Goal: Task Accomplishment & Management: Manage account settings

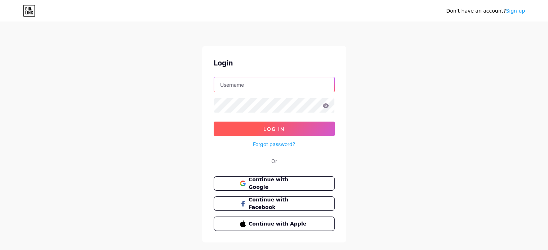
type input "[EMAIL_ADDRESS][DOMAIN_NAME]"
click at [260, 125] on button "Log In" at bounding box center [273, 129] width 121 height 14
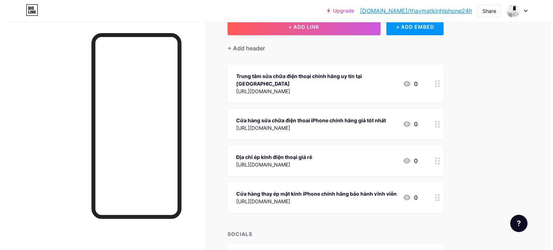
scroll to position [52, 0]
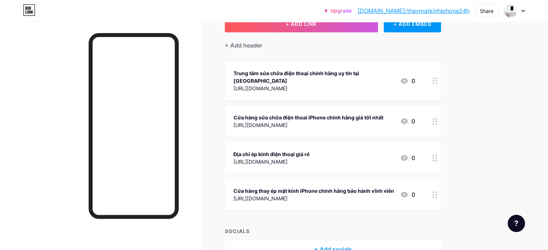
click at [394, 73] on div "Trung tâm sửa chữa điện thoại chính hãng uy tín tại [GEOGRAPHIC_DATA]" at bounding box center [313, 76] width 161 height 15
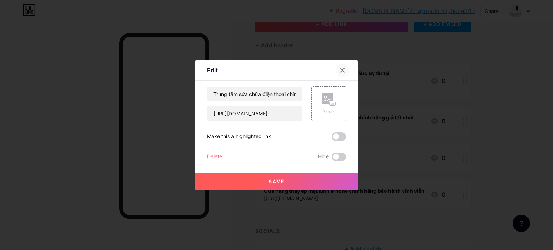
click at [341, 69] on icon at bounding box center [342, 70] width 6 height 6
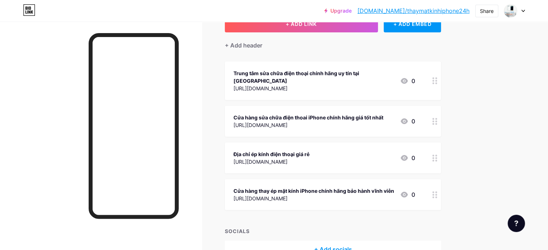
drag, startPoint x: 388, startPoint y: 144, endPoint x: 394, endPoint y: 133, distance: 12.7
click at [390, 133] on span "Trung tâm sửa chữa điện thoại chính hãng uy tín tại [GEOGRAPHIC_DATA] [URL][DOM…" at bounding box center [333, 136] width 216 height 149
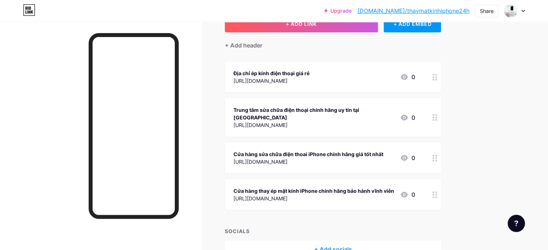
click at [309, 78] on div "[URL][DOMAIN_NAME]" at bounding box center [271, 81] width 76 height 8
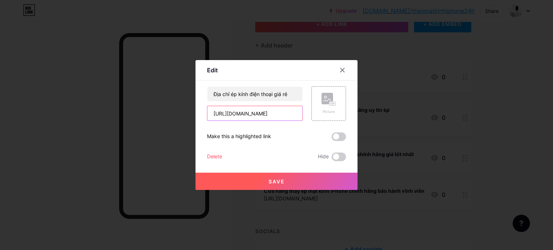
click at [268, 109] on input "[URL][DOMAIN_NAME]" at bounding box center [254, 113] width 95 height 14
paste input "iphone-sc4473"
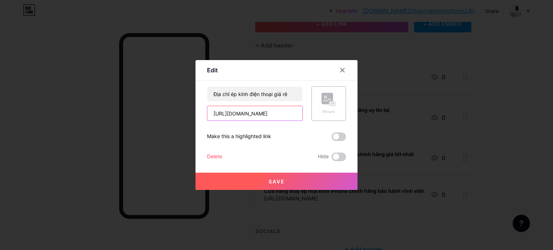
type input "[URL][DOMAIN_NAME]"
click at [288, 182] on button "Save" at bounding box center [276, 181] width 162 height 17
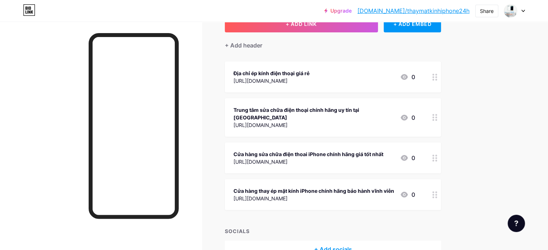
click at [376, 67] on div "Địa chỉ ép kính điện thoại giá rẻ [URL][DOMAIN_NAME] 0" at bounding box center [333, 77] width 216 height 31
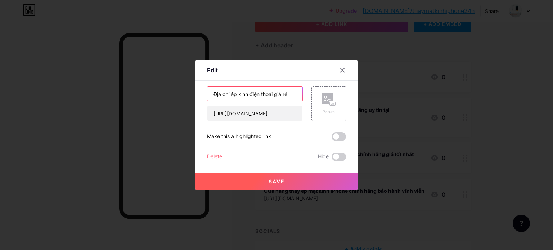
click at [272, 95] on input "Địa chỉ ép kính điện thoại giá rẻ" at bounding box center [254, 94] width 95 height 14
type input "Địa chỉ ép kính điện thoại iPhone giá rẻ"
click at [297, 185] on button "Save" at bounding box center [276, 181] width 162 height 17
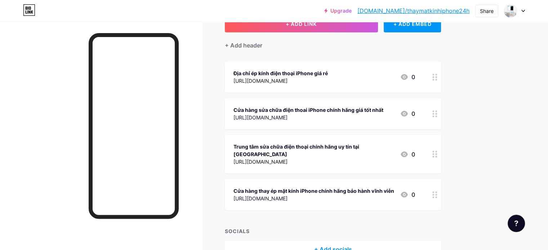
click at [383, 116] on div "[URL][DOMAIN_NAME]" at bounding box center [308, 118] width 150 height 8
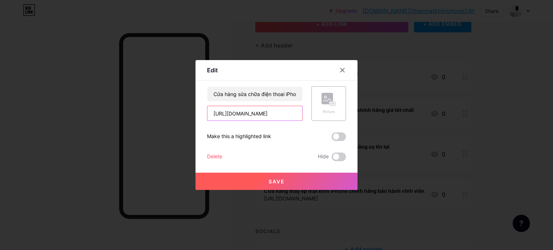
click at [261, 114] on input "[URL][DOMAIN_NAME]" at bounding box center [254, 113] width 95 height 14
paste input "thay-ep-mat-kinh-dien-thoai-sc446"
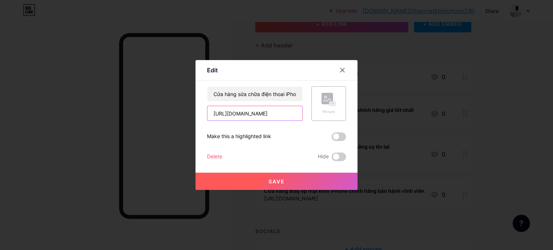
type input "[URL][DOMAIN_NAME]"
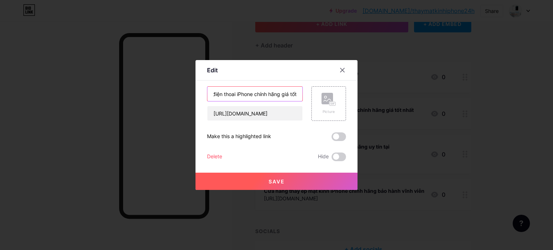
scroll to position [0, 62]
drag, startPoint x: 213, startPoint y: 93, endPoint x: 308, endPoint y: 93, distance: 95.0
click at [308, 93] on div "Cửa hàng sửa chữa điện thoai iPhone chính hãng giá tốt nhất [URL][DOMAIN_NAME] …" at bounding box center [276, 103] width 139 height 35
paste input "cửa hàng ép kính điện thoại gần đây"
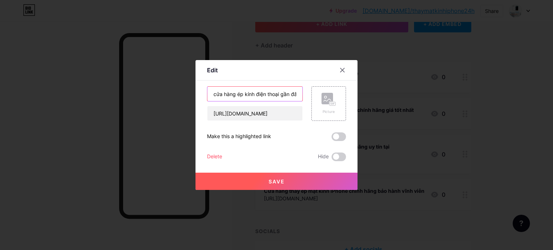
click at [216, 93] on input "cửa hàng ép kính điện thoại gần đây" at bounding box center [254, 94] width 95 height 14
click at [278, 95] on input "Cửa hàng ép kính điện thoại gần đây" at bounding box center [254, 94] width 95 height 14
type input "Cửa hàng ép kính điện thoại giá rẻ gần đây"
click at [288, 186] on button "Save" at bounding box center [276, 181] width 162 height 17
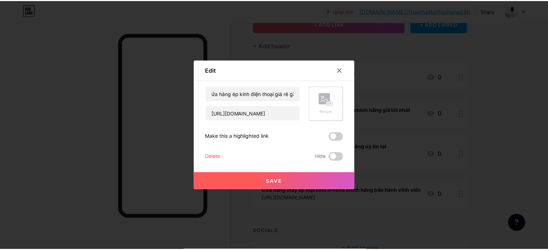
scroll to position [0, 0]
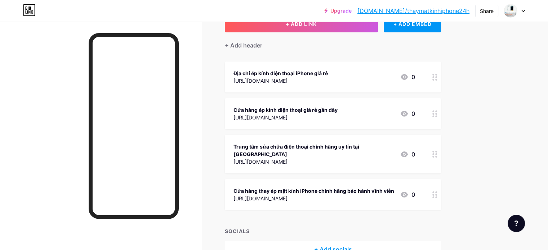
click at [394, 158] on div "[URL][DOMAIN_NAME]" at bounding box center [313, 162] width 161 height 8
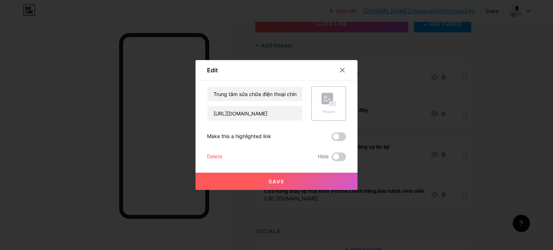
click at [222, 156] on div "Delete" at bounding box center [214, 157] width 15 height 9
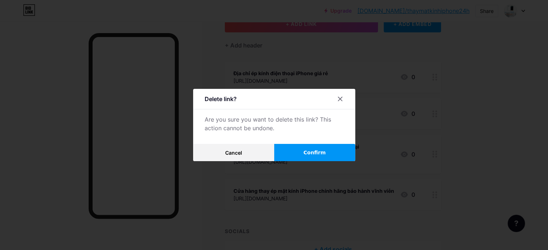
click at [308, 154] on span "Confirm" at bounding box center [314, 153] width 22 height 8
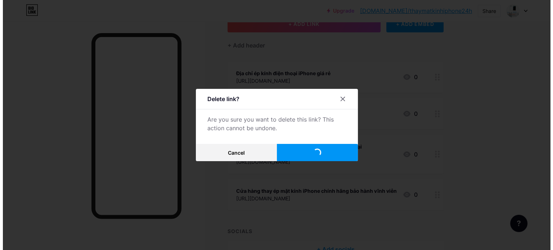
scroll to position [51, 0]
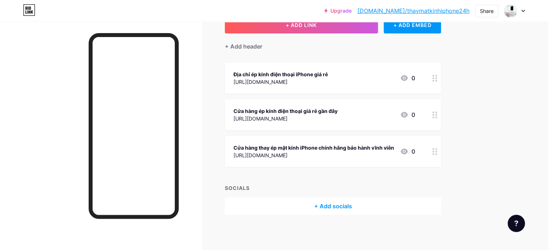
click at [353, 157] on div "[URL][DOMAIN_NAME]" at bounding box center [313, 156] width 161 height 8
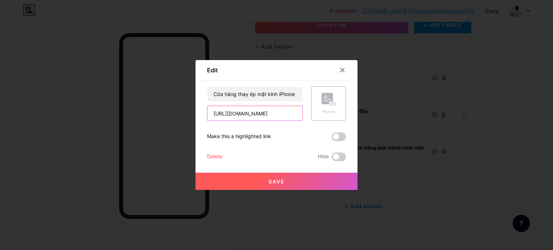
click at [275, 109] on input "[URL][DOMAIN_NAME]" at bounding box center [254, 113] width 95 height 14
paste input "iphone-11-series-sc3"
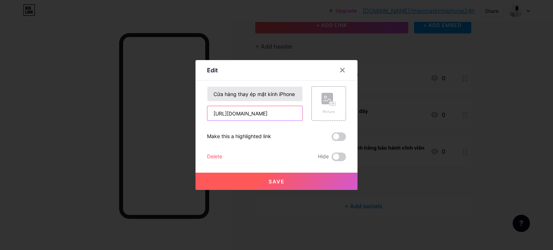
type input "[URL][DOMAIN_NAME]"
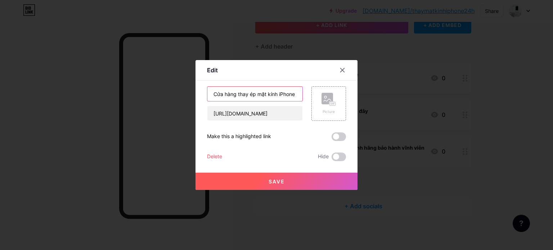
click at [262, 91] on input "Cửa hàng thay ép mặt kính iPhone chính hãng bảo hành vĩnh viễn" at bounding box center [254, 94] width 95 height 14
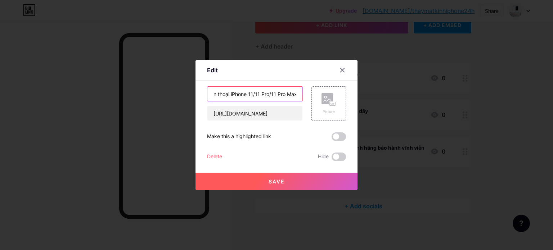
type input "Xem thêm: Dịch vụ sửa chữa điện thoại iPhone 11/11 Pro/11 Pro Max"
click at [315, 188] on button "Save" at bounding box center [276, 181] width 162 height 17
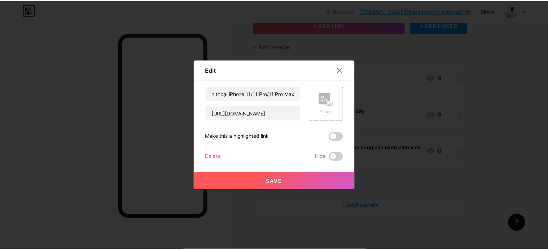
scroll to position [0, 0]
